Goal: Information Seeking & Learning: Learn about a topic

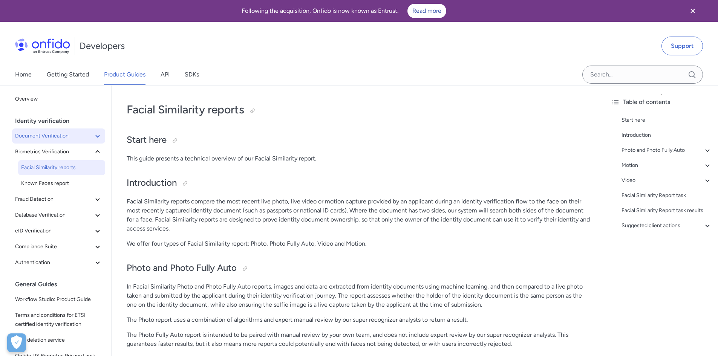
click at [93, 135] on icon at bounding box center [97, 136] width 9 height 9
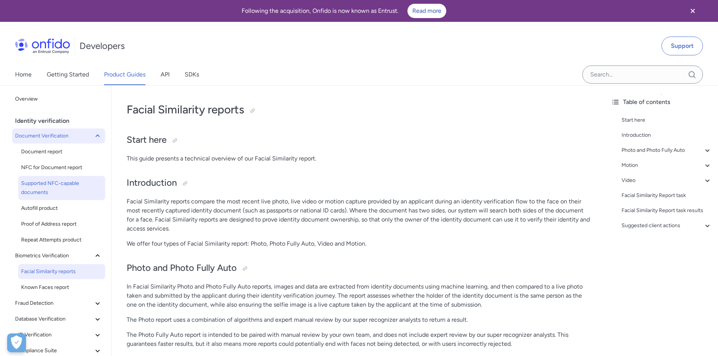
click at [69, 199] on link "Supported NFC-capable documents" at bounding box center [61, 188] width 87 height 24
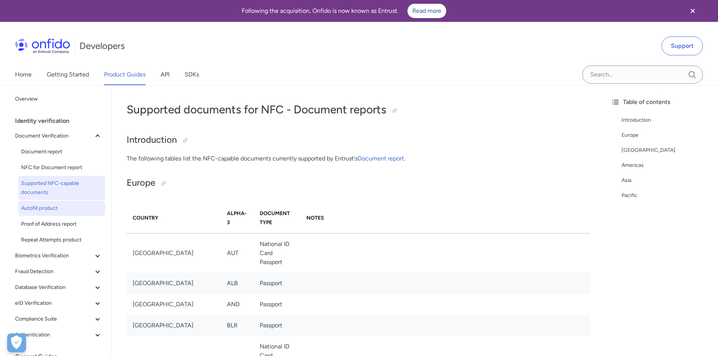
click at [67, 209] on span "Autofill product" at bounding box center [61, 208] width 81 height 9
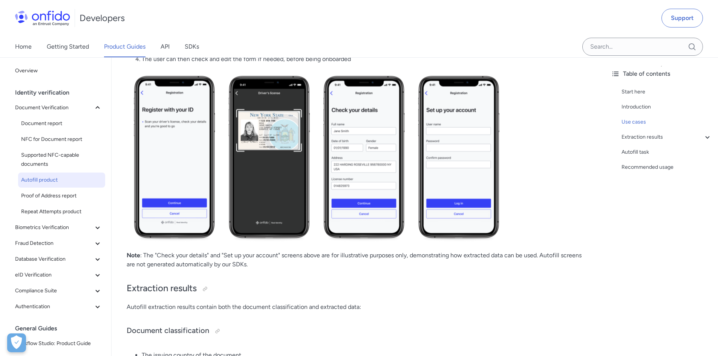
scroll to position [377, 0]
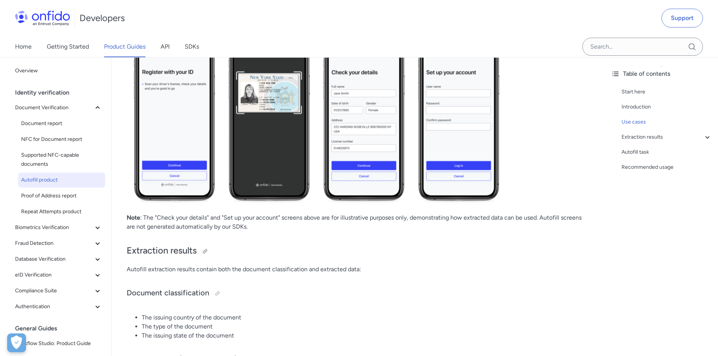
click at [535, 257] on h2 "Extraction results" at bounding box center [358, 251] width 463 height 13
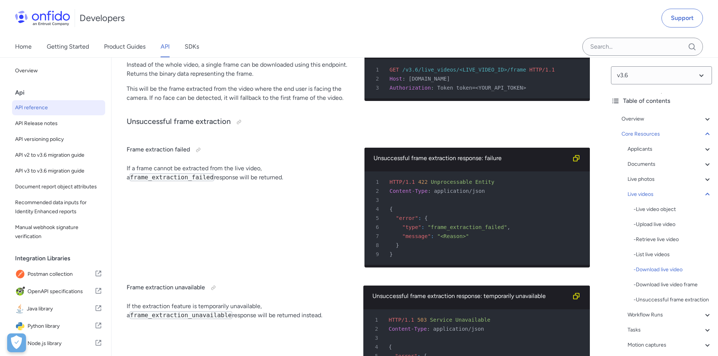
scroll to position [15971, 0]
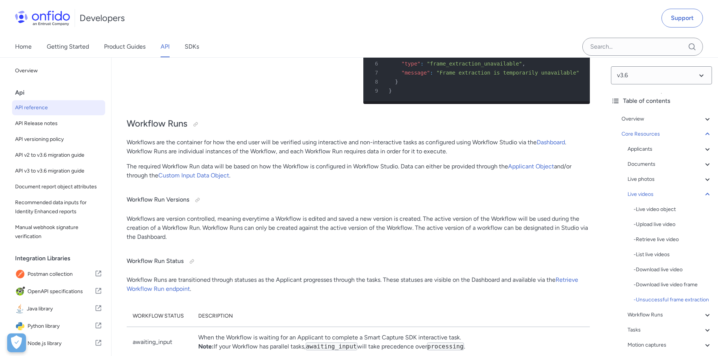
click at [710, 322] on div "v3.6 Table of contents Overview Get started (API v3.6) Request, response format…" at bounding box center [661, 206] width 113 height 299
click at [705, 317] on icon at bounding box center [707, 315] width 4 height 3
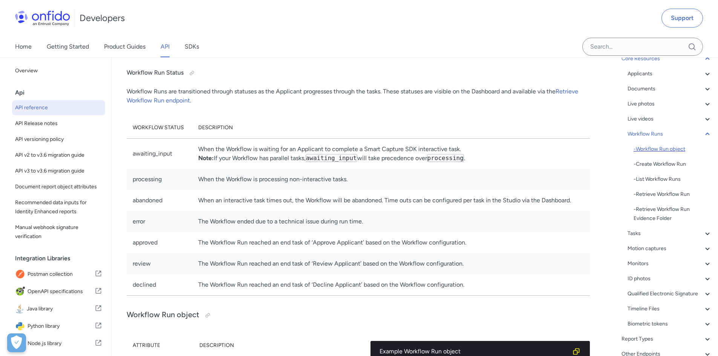
scroll to position [138, 0]
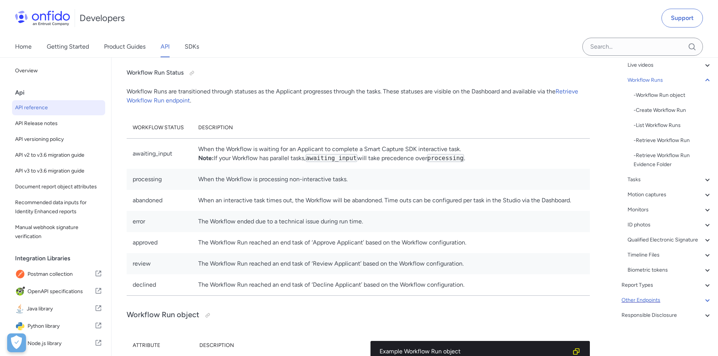
click at [703, 297] on icon at bounding box center [707, 300] width 9 height 9
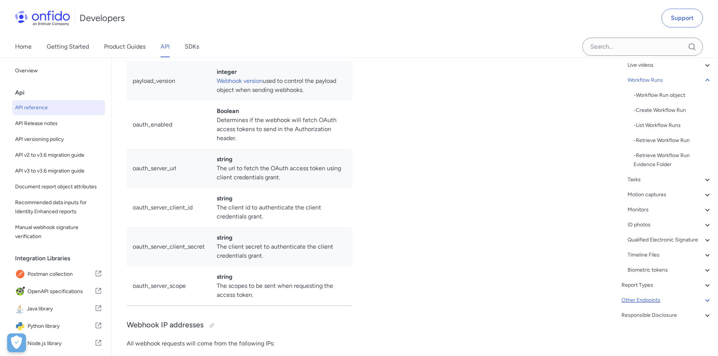
scroll to position [48, 0]
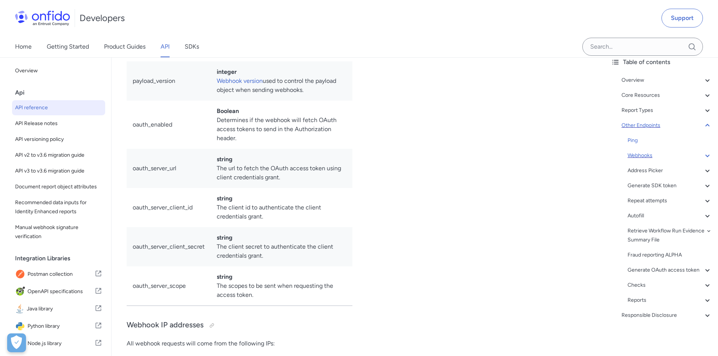
click at [704, 151] on icon at bounding box center [707, 155] width 9 height 9
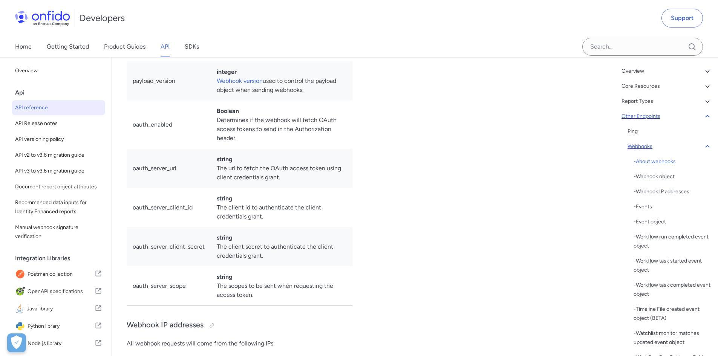
scroll to position [56519, 0]
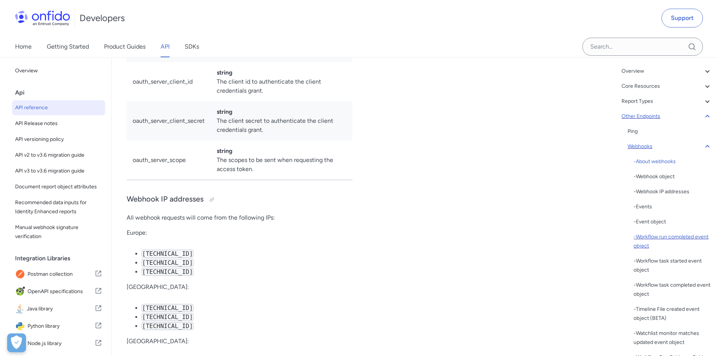
click at [678, 238] on div "- Workflow run completed event object" at bounding box center [673, 242] width 78 height 18
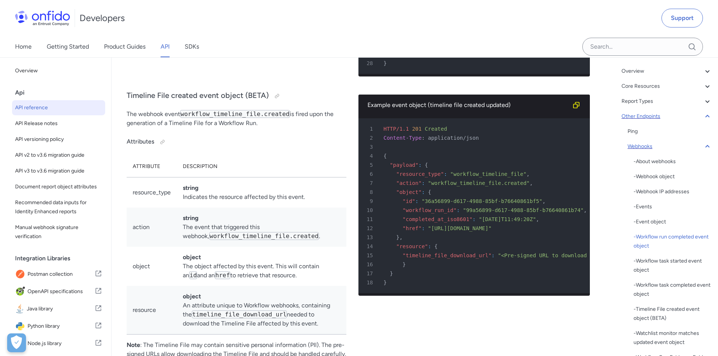
scroll to position [58676, 0]
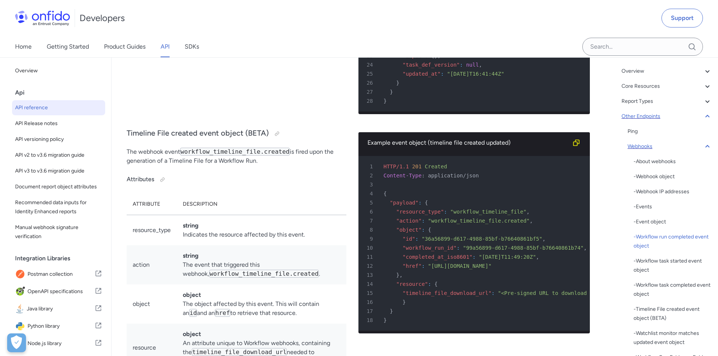
copy span "workflow_run"
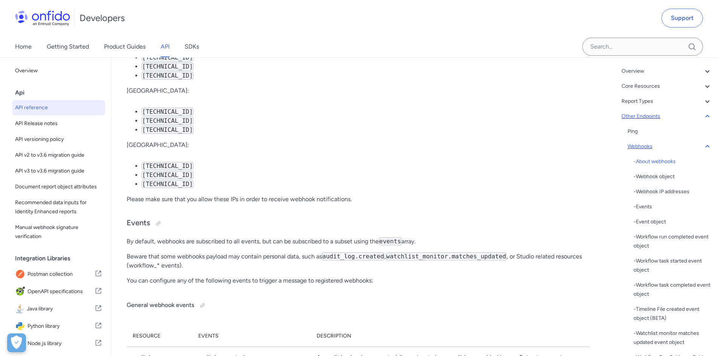
scroll to position [56678, 0]
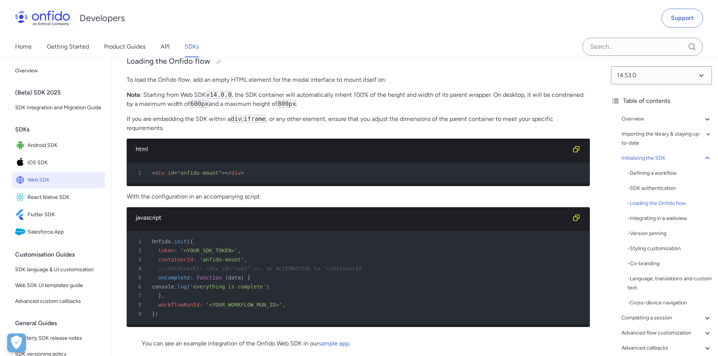
scroll to position [1719, 0]
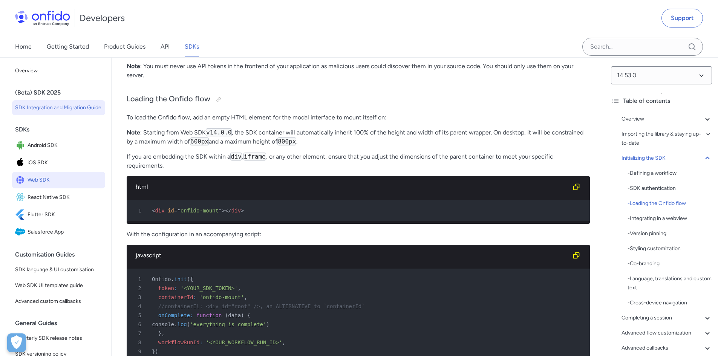
click at [26, 111] on span "SDK Integration and Migration Guide" at bounding box center [58, 107] width 87 height 9
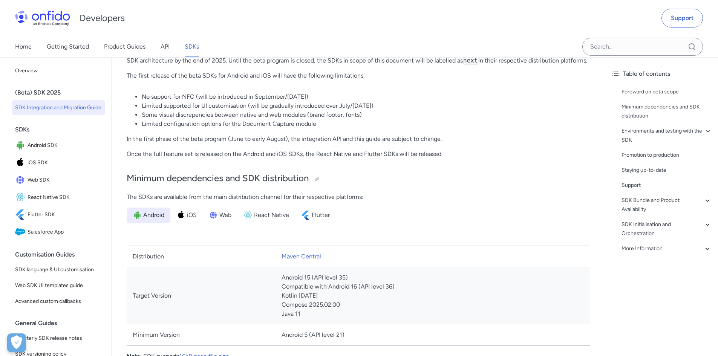
scroll to position [339, 0]
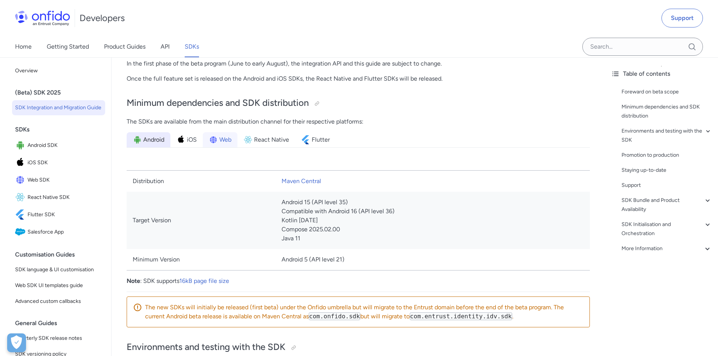
click at [217, 140] on img at bounding box center [213, 139] width 9 height 9
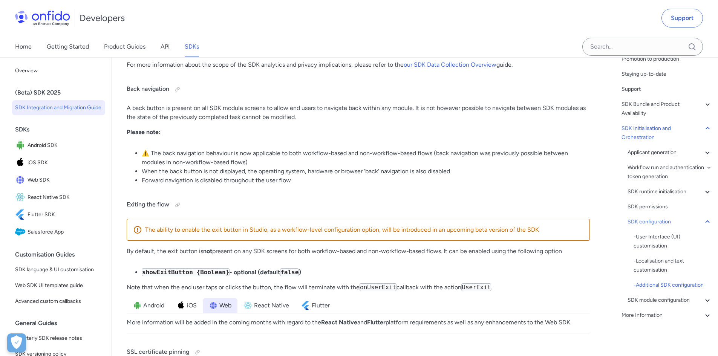
scroll to position [7088, 0]
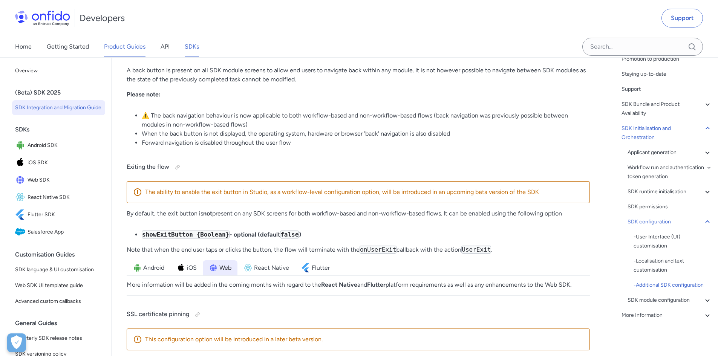
click at [118, 48] on link "Product Guides" at bounding box center [124, 46] width 41 height 21
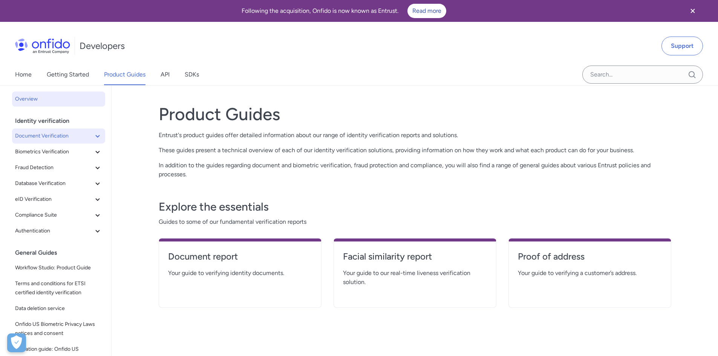
scroll to position [43, 0]
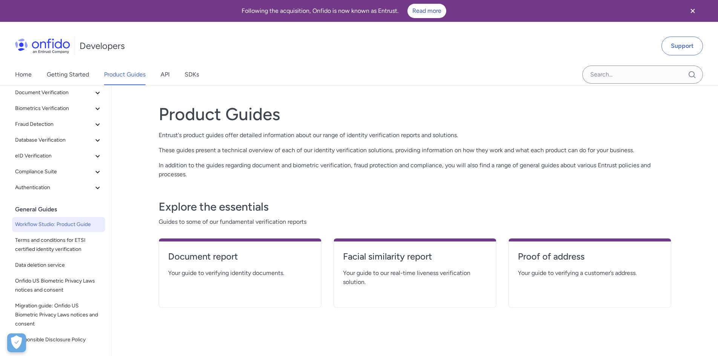
click at [89, 221] on span "Workflow Studio: Product Guide" at bounding box center [58, 224] width 87 height 9
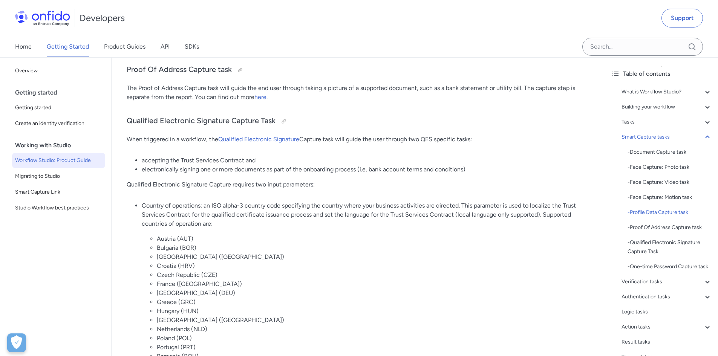
scroll to position [4713, 0]
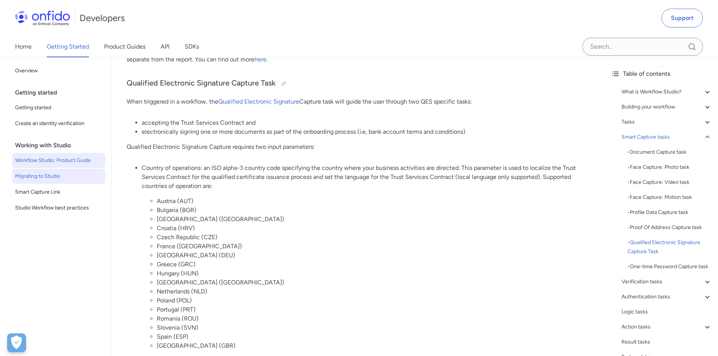
click at [54, 180] on span "Migrating to Studio" at bounding box center [58, 176] width 87 height 9
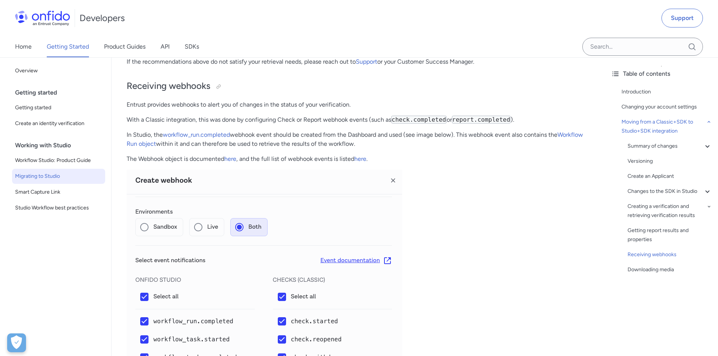
scroll to position [3016, 0]
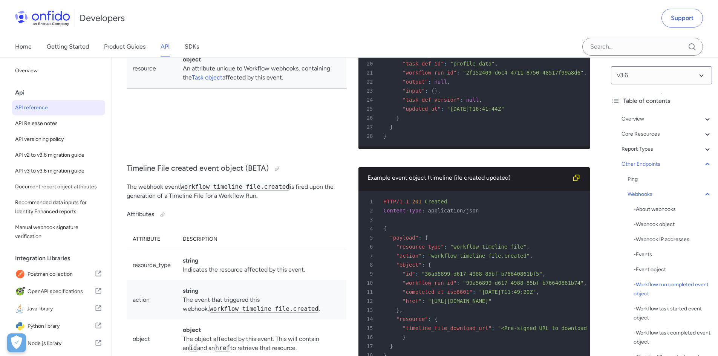
scroll to position [58679, 0]
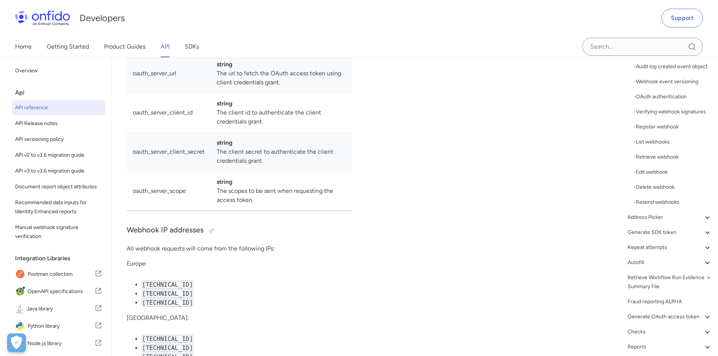
scroll to position [366, 0]
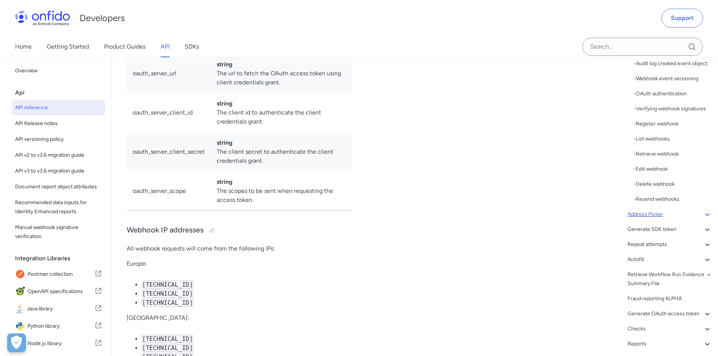
click at [684, 219] on div "Address Picker" at bounding box center [670, 214] width 84 height 9
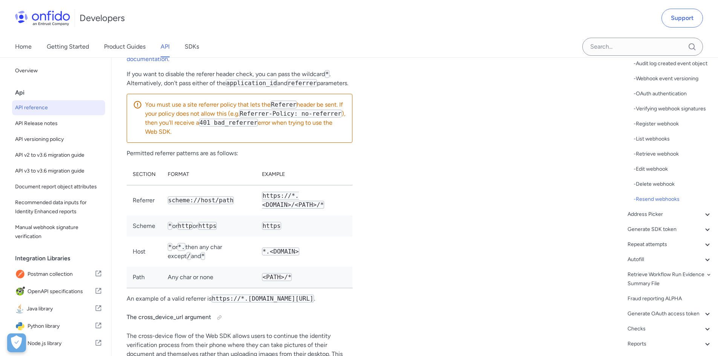
scroll to position [62913, 0]
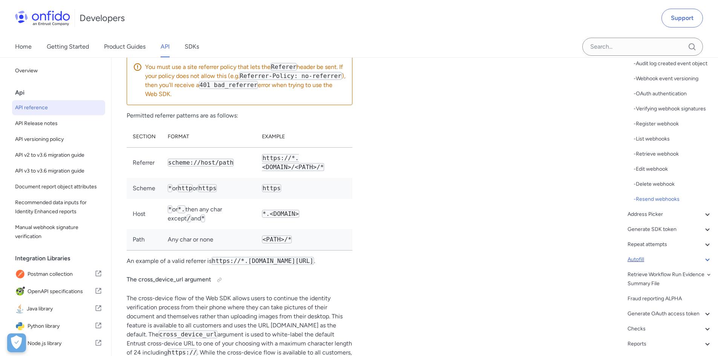
click at [696, 264] on div "Autofill" at bounding box center [670, 259] width 84 height 9
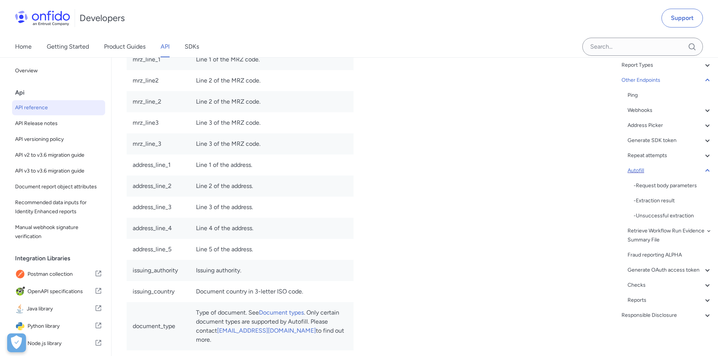
click at [703, 166] on icon at bounding box center [707, 170] width 9 height 9
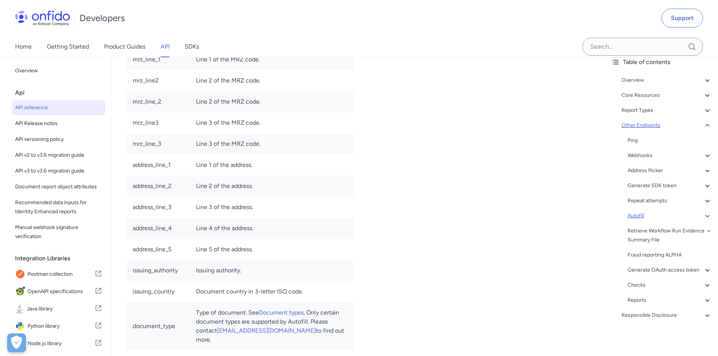
scroll to position [0, 0]
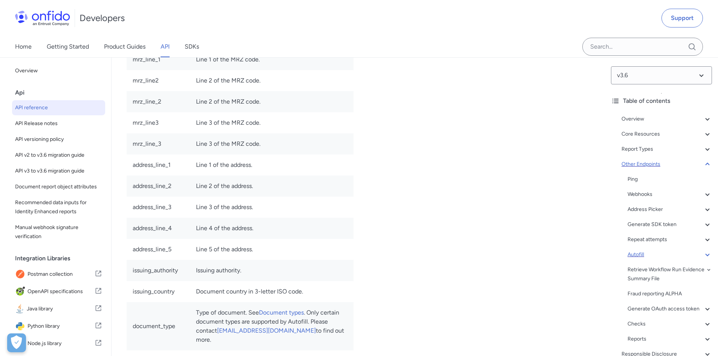
click at [696, 166] on div "Other Endpoints" at bounding box center [667, 164] width 90 height 9
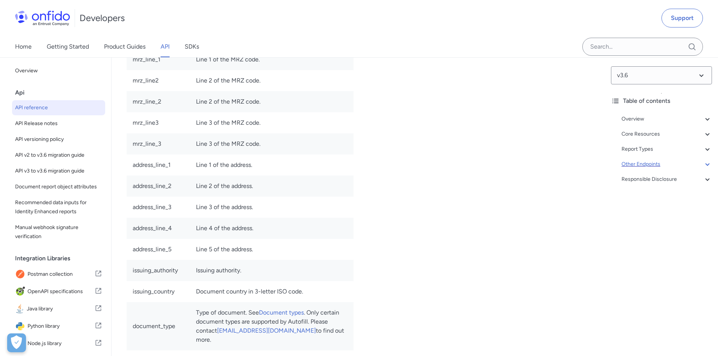
scroll to position [56393, 0]
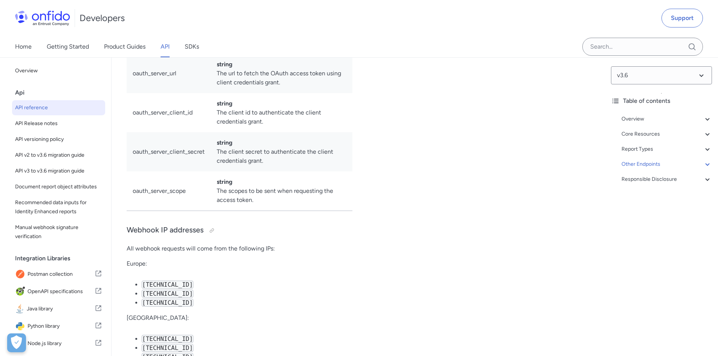
scroll to position [56519, 0]
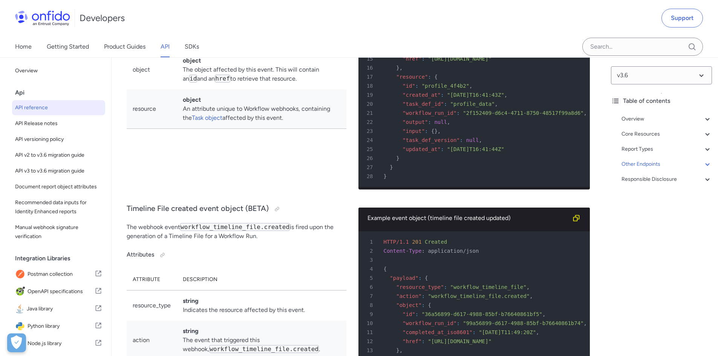
scroll to position [0, 5]
click at [684, 68] on select at bounding box center [661, 75] width 101 height 18
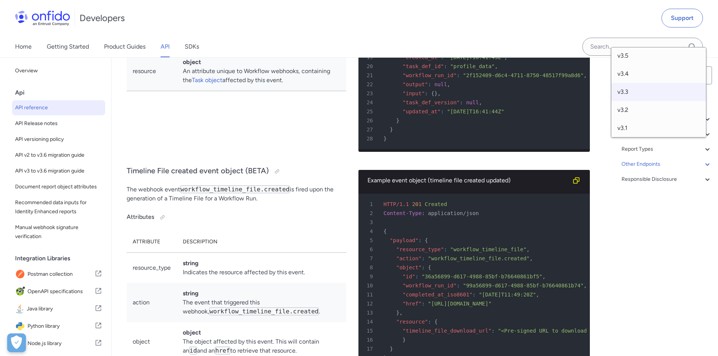
scroll to position [0, 0]
click at [508, 26] on div "Developers Support" at bounding box center [359, 18] width 718 height 36
click at [330, 12] on div "Developers Support" at bounding box center [359, 18] width 718 height 36
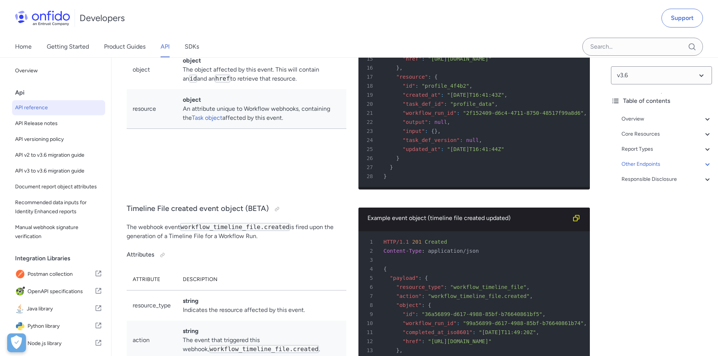
scroll to position [58638, 0]
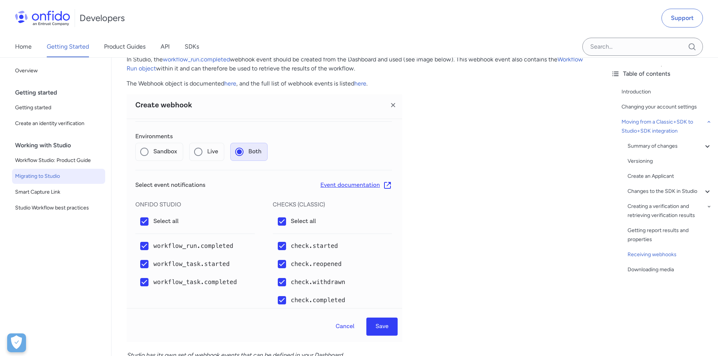
click at [178, 44] on div "Home Getting Started Product Guides API SDKs" at bounding box center [114, 46] width 229 height 21
click at [169, 44] on link "API" at bounding box center [165, 46] width 9 height 21
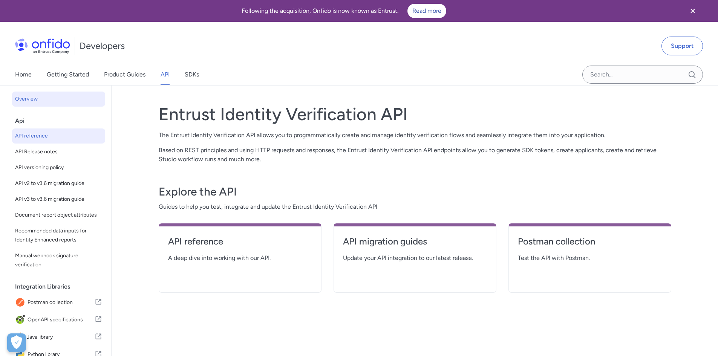
click at [50, 131] on link "API reference" at bounding box center [58, 136] width 93 height 15
select select "http"
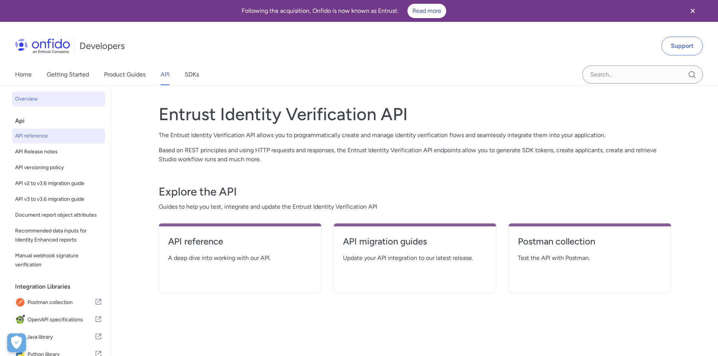
select select "http"
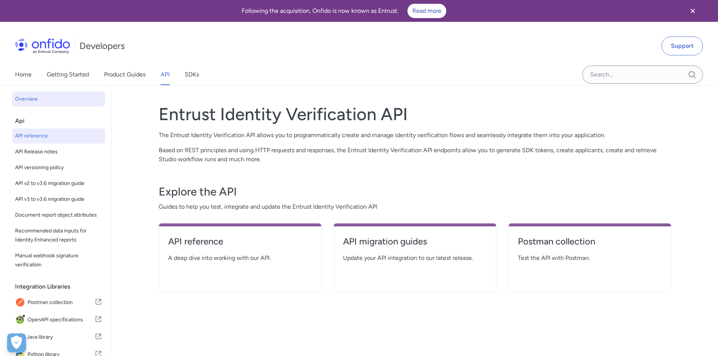
select select "http"
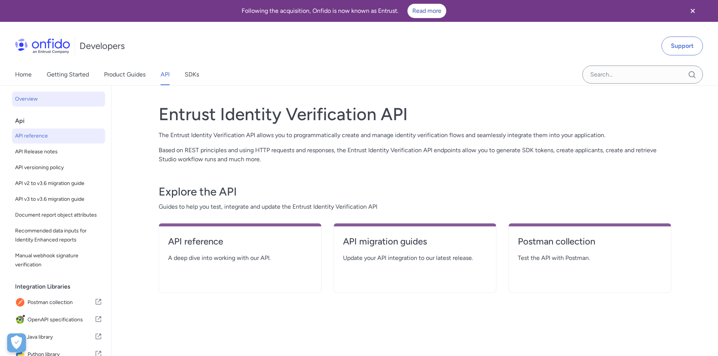
select select "http"
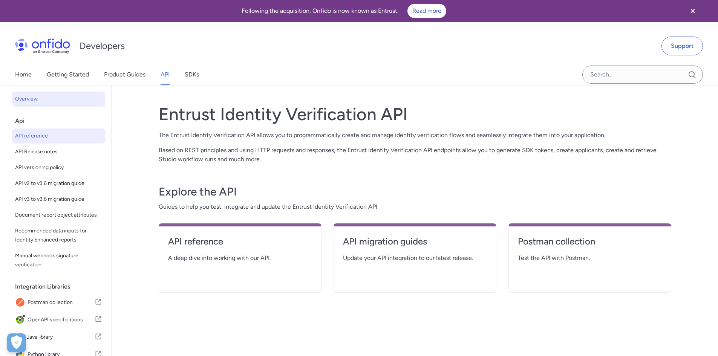
select select "http"
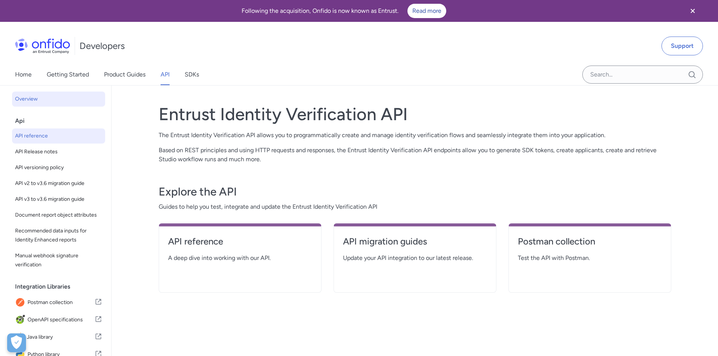
select select "http"
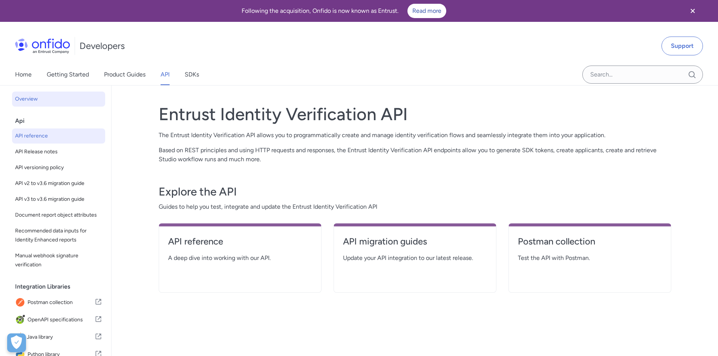
select select "http"
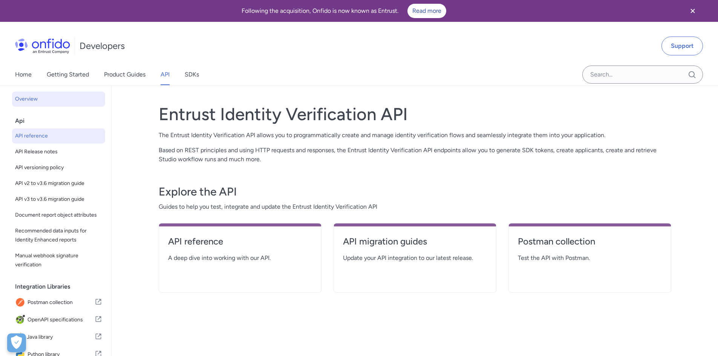
select select "http"
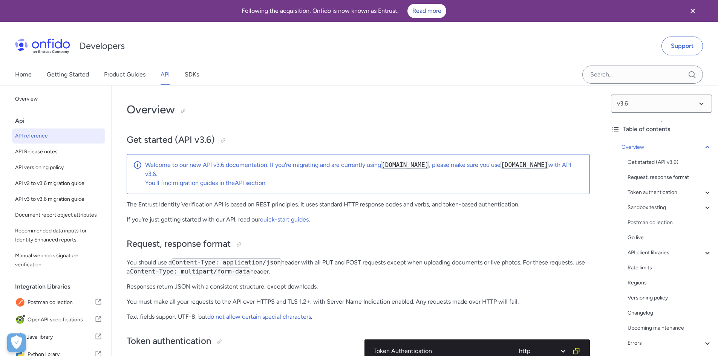
click at [696, 144] on div "Overview" at bounding box center [667, 147] width 90 height 9
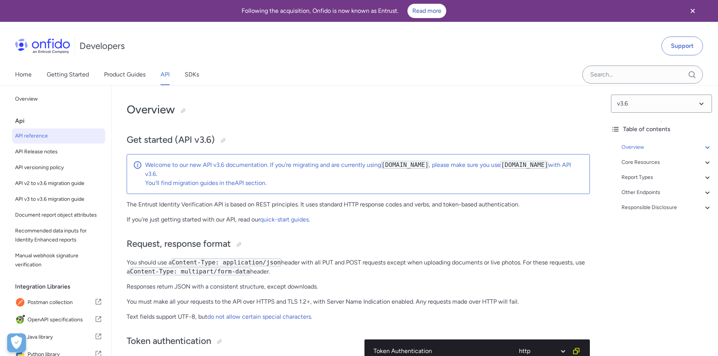
scroll to position [86, 0]
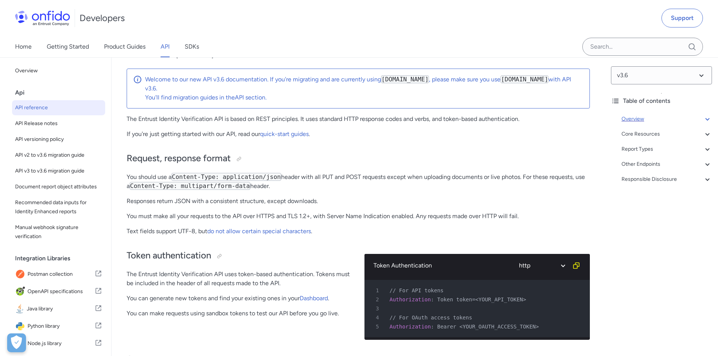
click at [703, 121] on icon at bounding box center [707, 119] width 9 height 9
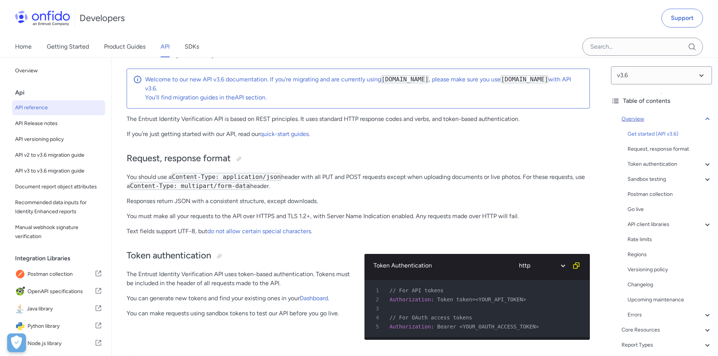
click at [703, 121] on icon at bounding box center [707, 119] width 9 height 9
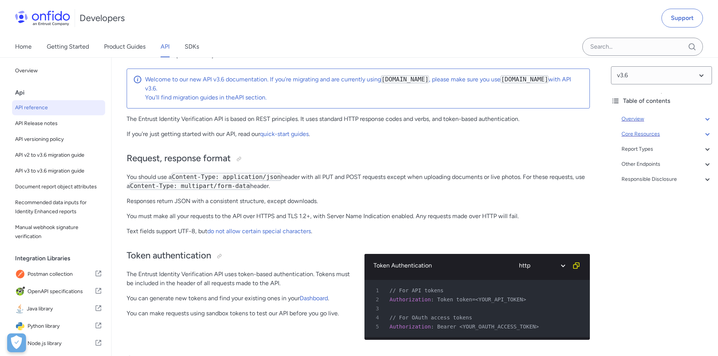
click at [705, 134] on icon at bounding box center [707, 134] width 4 height 3
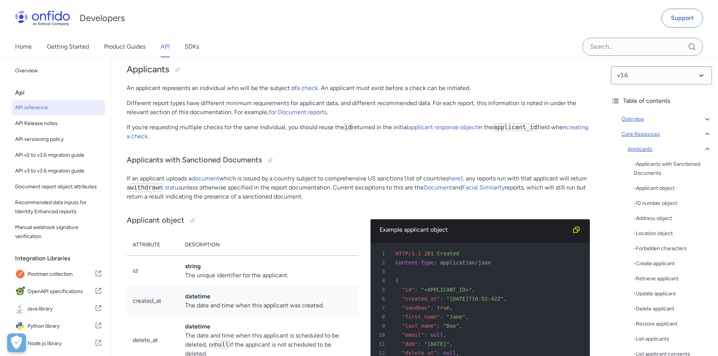
click at [703, 147] on icon at bounding box center [707, 149] width 9 height 9
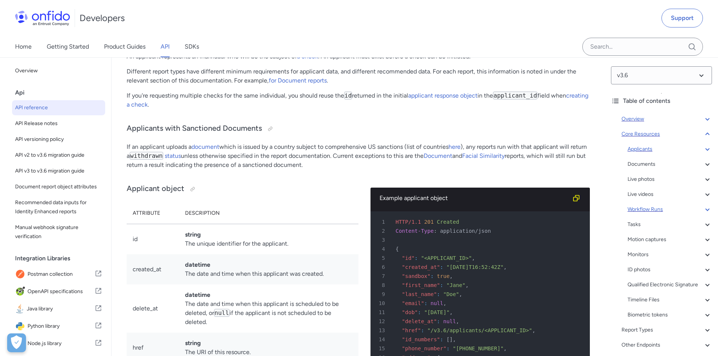
click at [697, 210] on div "Workflow Runs" at bounding box center [670, 209] width 84 height 9
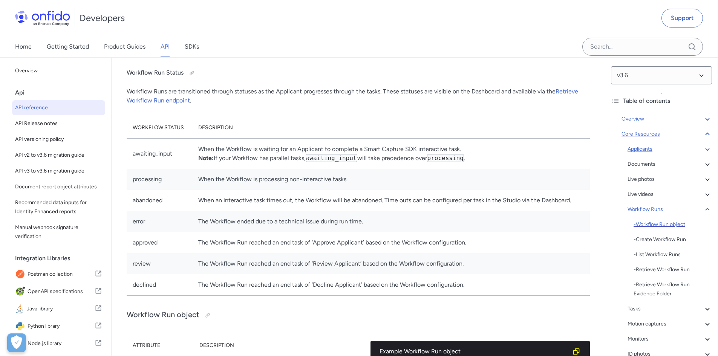
click at [679, 225] on div "- Workflow Run object" at bounding box center [673, 224] width 78 height 9
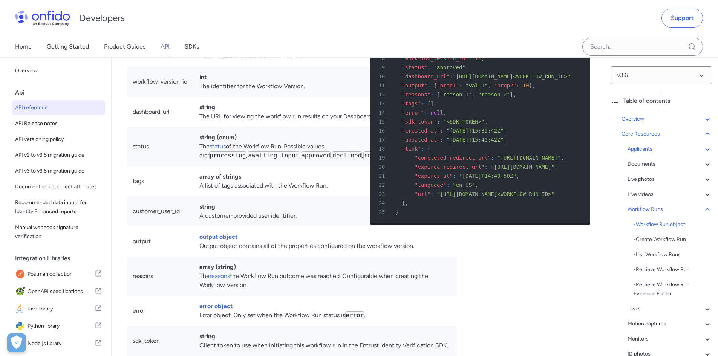
click at [670, 264] on div "- Workflow Run object - Create Workflow Run - List Workflow Runs - Retrieve Wor…" at bounding box center [673, 259] width 78 height 78
click at [671, 269] on div "- Retrieve Workflow Run" at bounding box center [673, 269] width 78 height 9
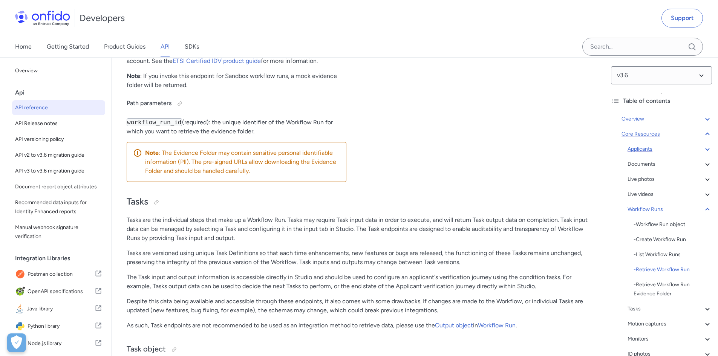
scroll to position [18886, 0]
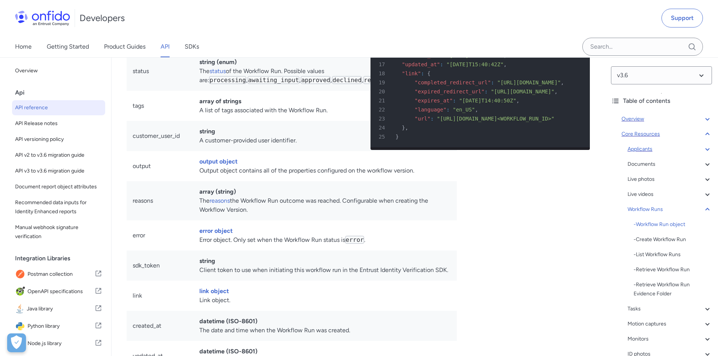
scroll to position [16578, 0]
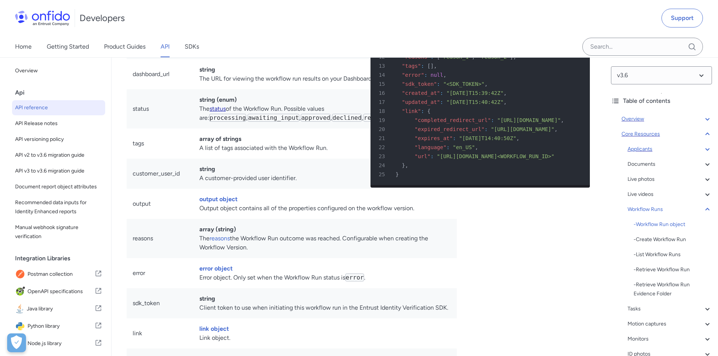
click at [223, 112] on link "status" at bounding box center [218, 108] width 16 height 7
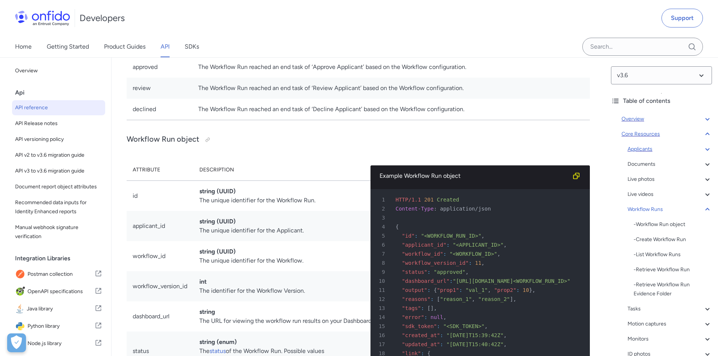
scroll to position [16298, 0]
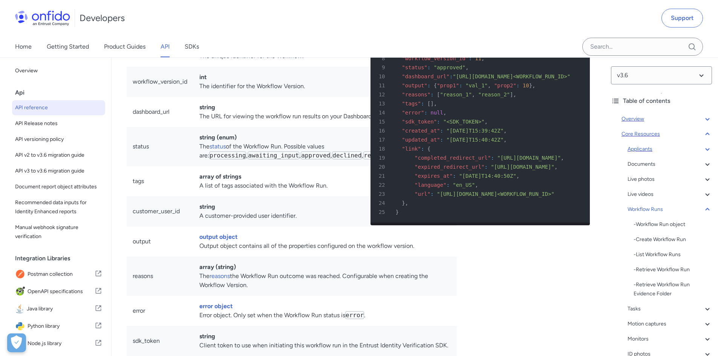
scroll to position [16298, 0]
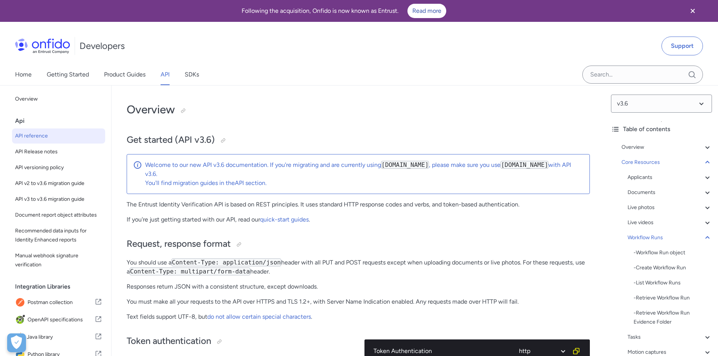
select select "http"
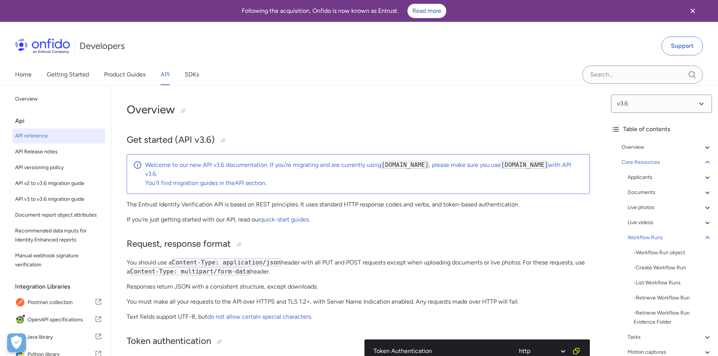
select select "http"
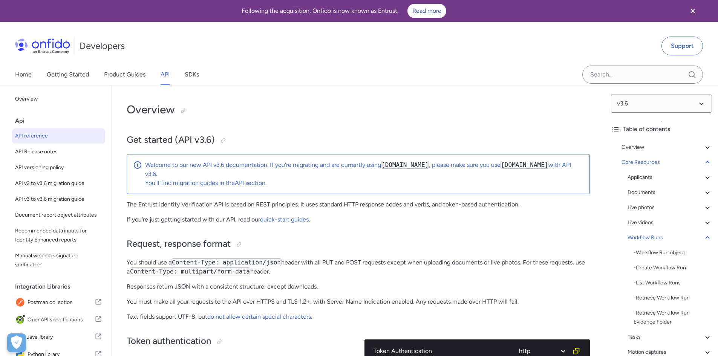
select select "http"
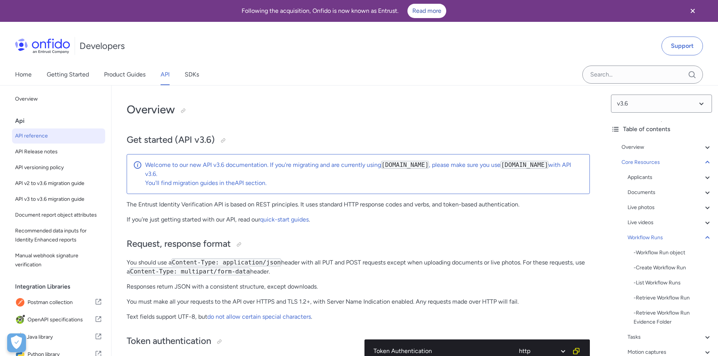
select select "http"
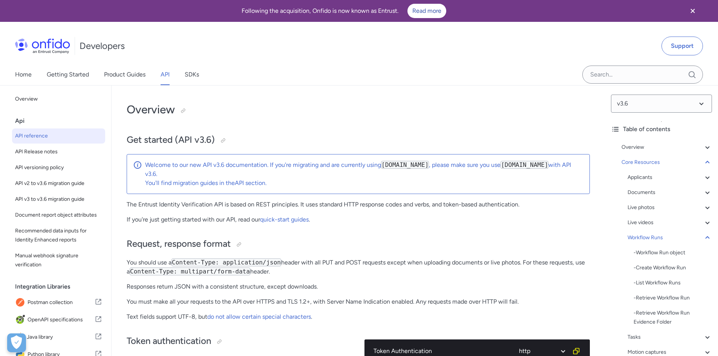
select select "http"
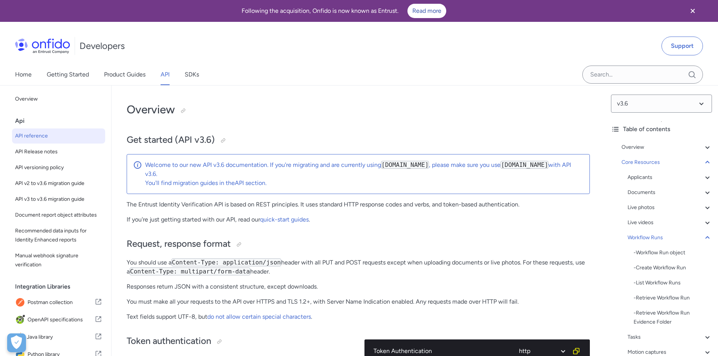
select select "http"
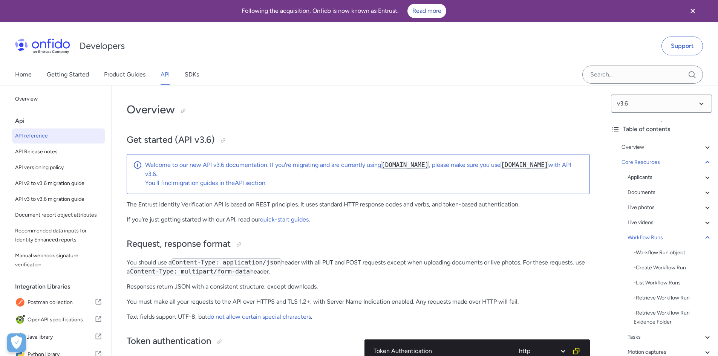
select select "http"
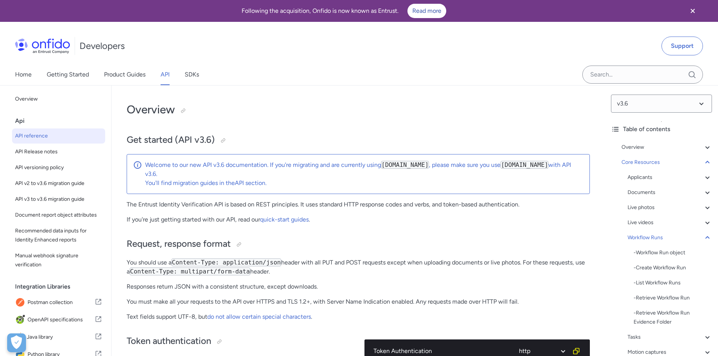
select select "http"
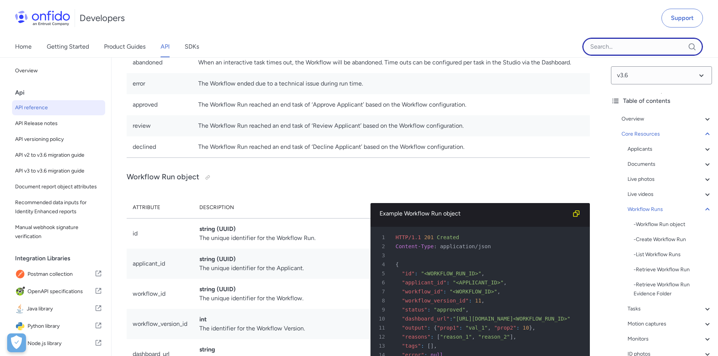
click at [635, 54] on input "Onfido search input field" at bounding box center [643, 47] width 121 height 18
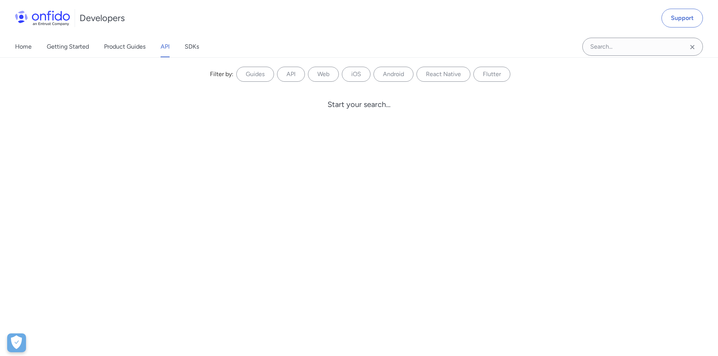
click at [562, 28] on div "Developers Support" at bounding box center [359, 18] width 718 height 36
click at [692, 45] on icon "Clear search field button" at bounding box center [692, 47] width 9 height 9
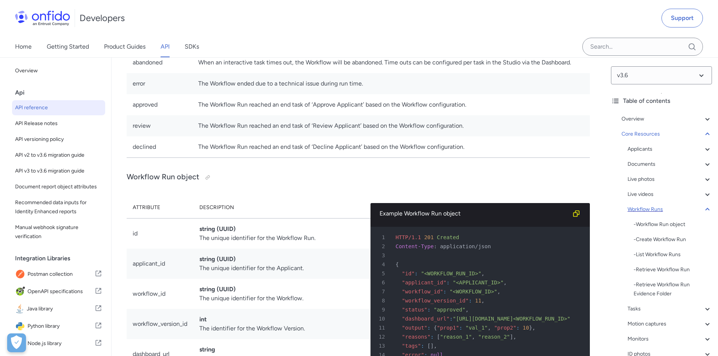
click at [704, 208] on icon at bounding box center [707, 209] width 9 height 9
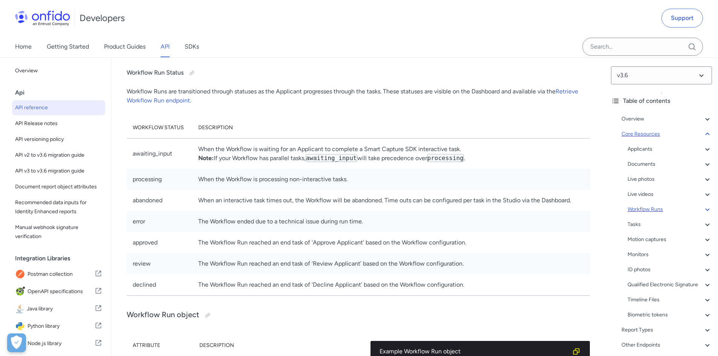
click at [703, 136] on icon at bounding box center [707, 134] width 9 height 9
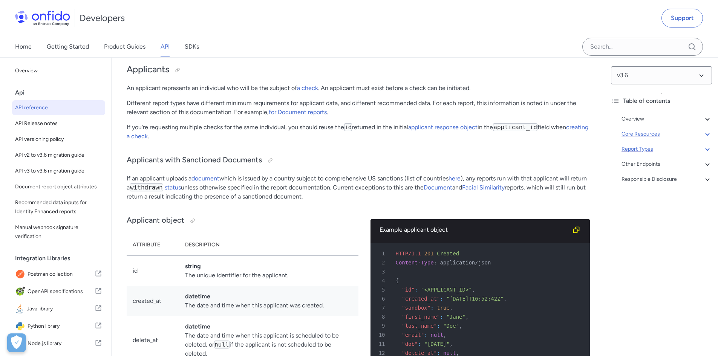
click at [703, 149] on icon at bounding box center [707, 149] width 9 height 9
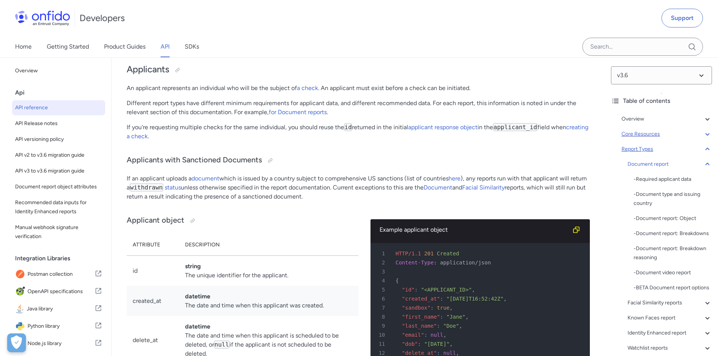
scroll to position [26676, 0]
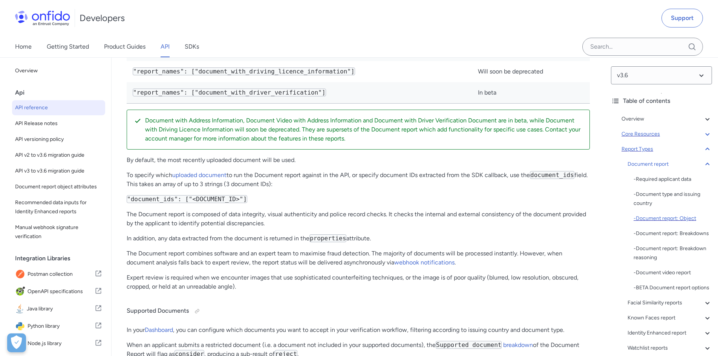
click at [678, 217] on div "- Document report: Object" at bounding box center [673, 218] width 78 height 9
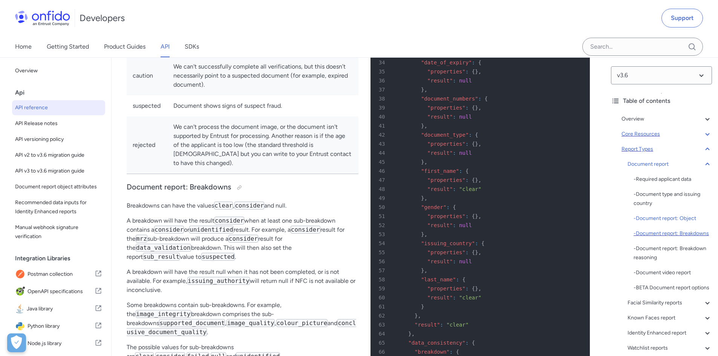
click at [662, 238] on div "- Document report: Breakdowns" at bounding box center [673, 233] width 78 height 9
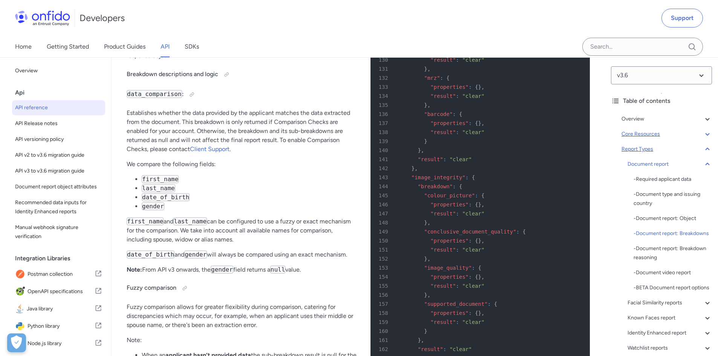
scroll to position [28366, 0]
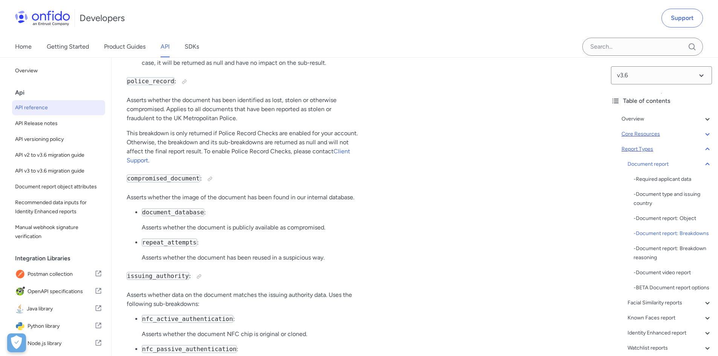
scroll to position [29987, 0]
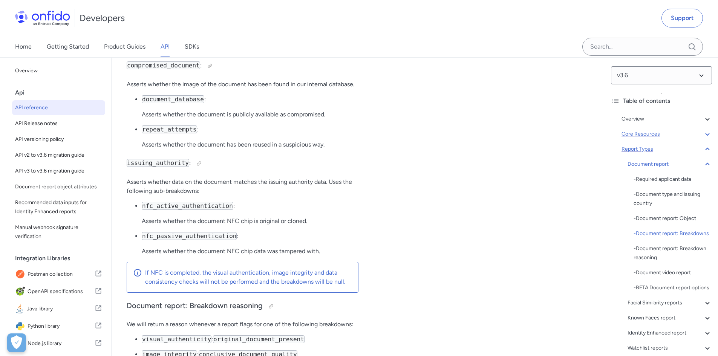
click at [703, 314] on div "Document report - Required applicant data - Document type and issuing country -…" at bounding box center [670, 291] width 84 height 262
click at [703, 308] on icon at bounding box center [707, 303] width 9 height 9
